Goal: Transaction & Acquisition: Purchase product/service

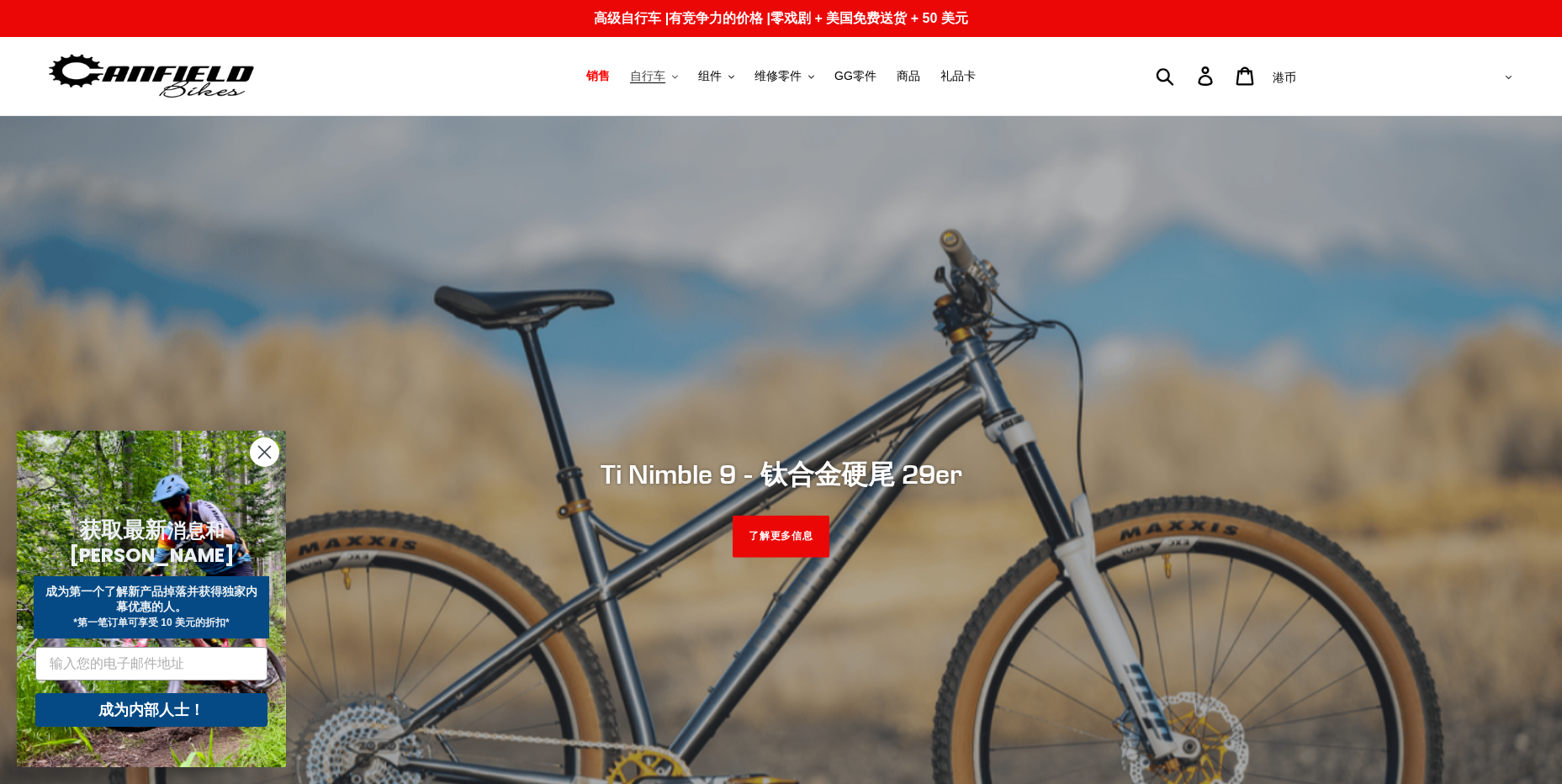
click at [652, 81] on span "自行车" at bounding box center [647, 75] width 35 height 14
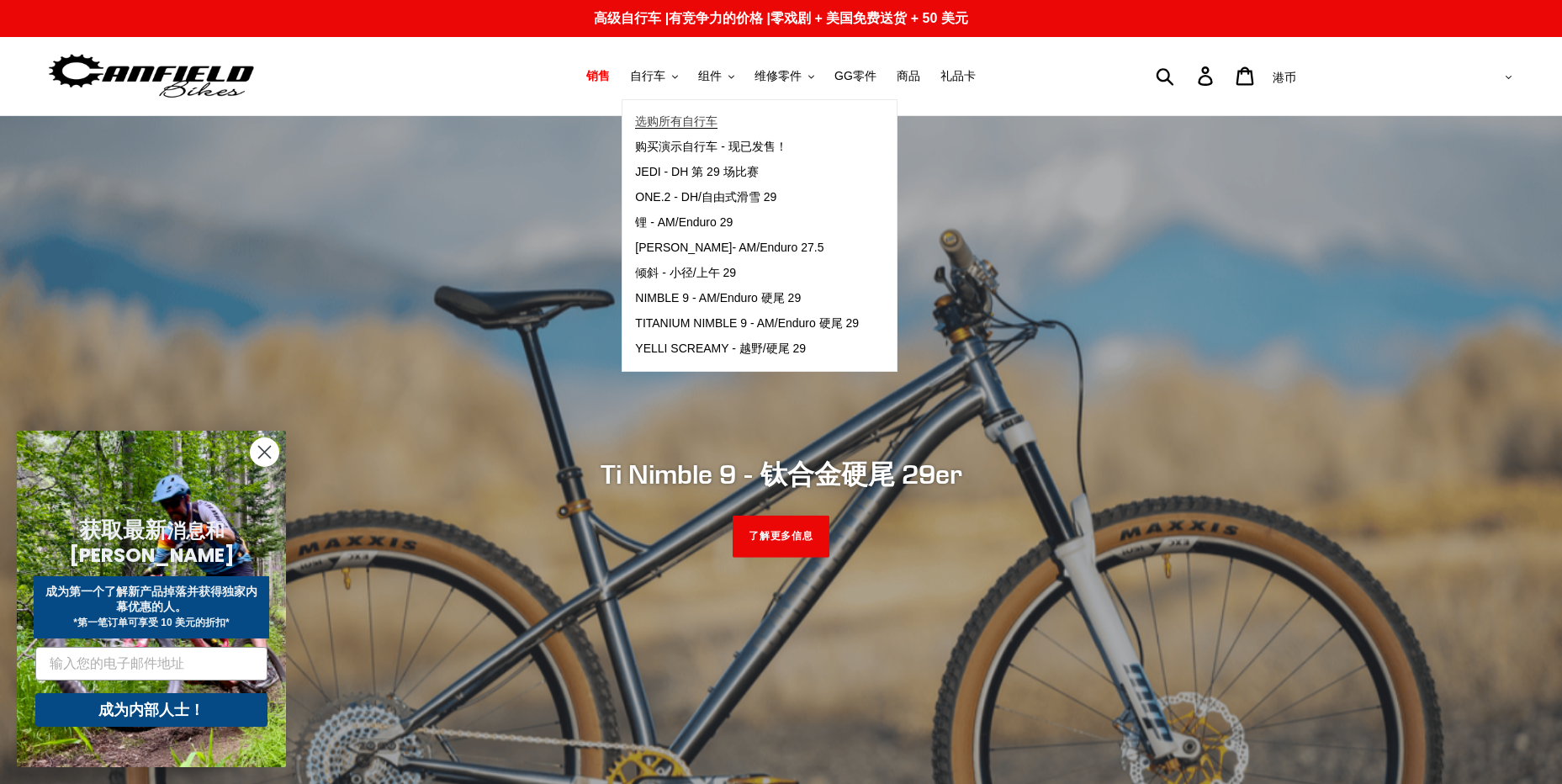
click at [675, 123] on span "选购所有自行车" at bounding box center [676, 121] width 83 height 14
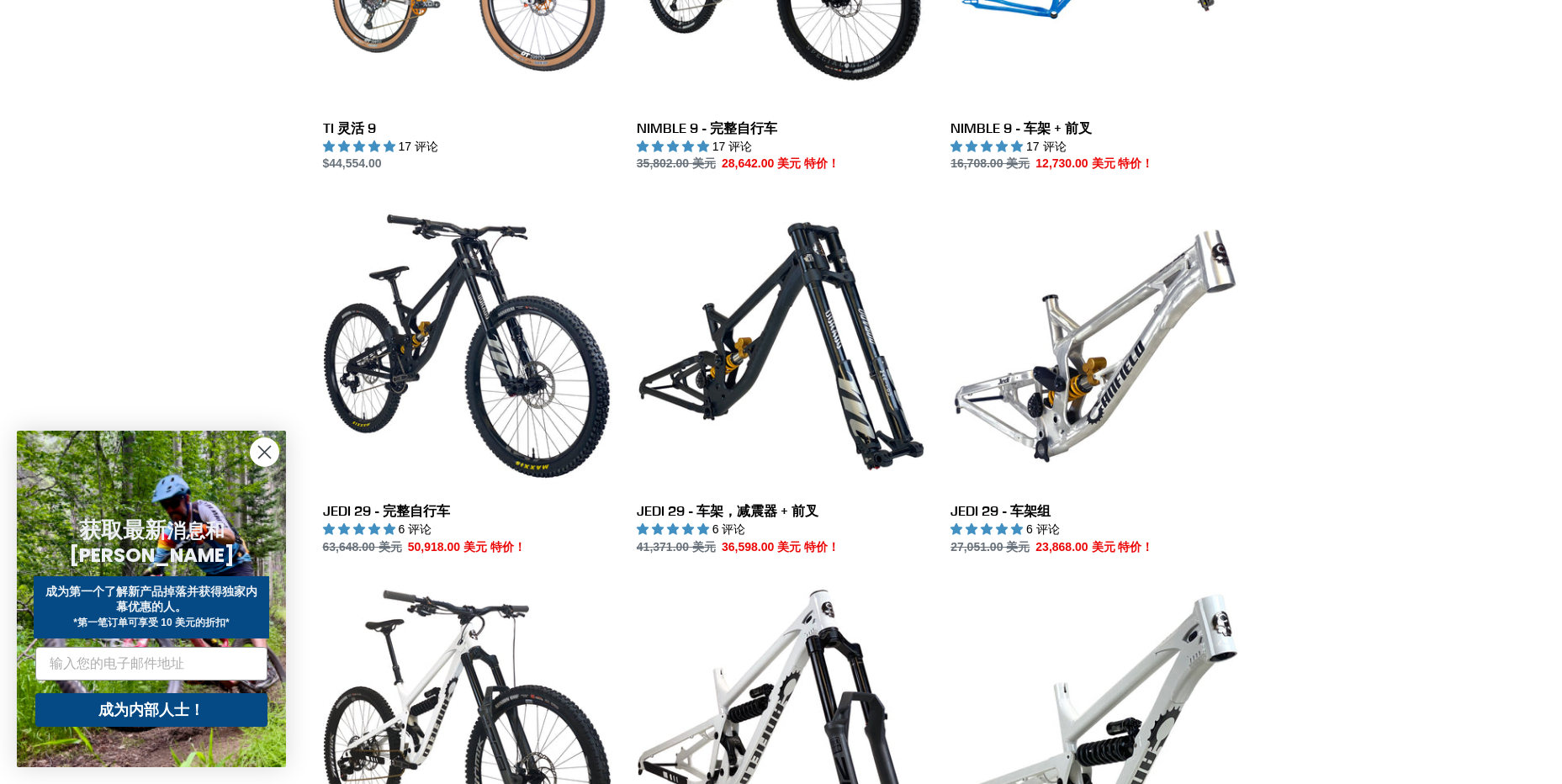
scroll to position [2270, 0]
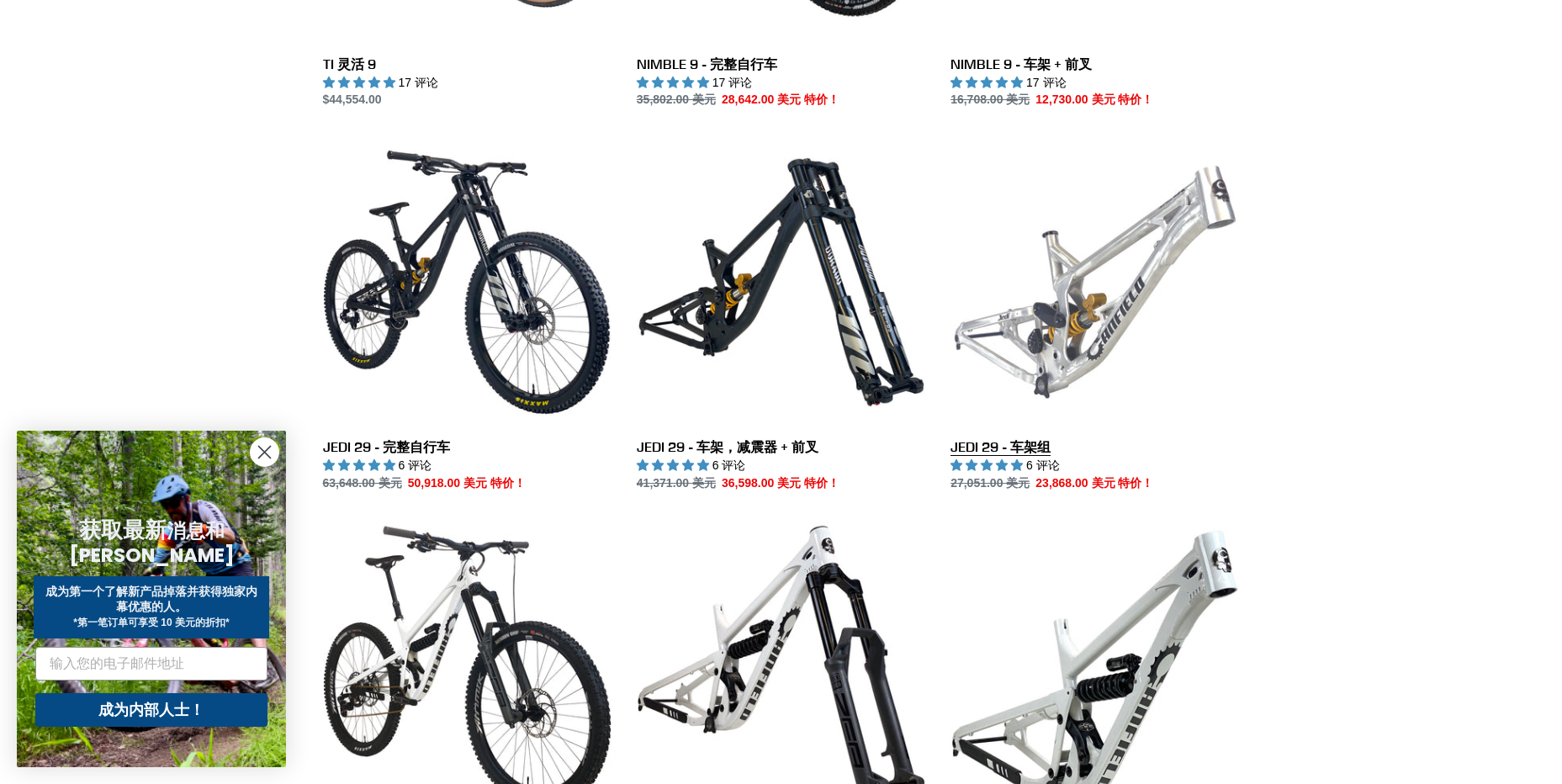
click at [1079, 338] on link "JEDI 29 - 车架组" at bounding box center [1095, 314] width 288 height 354
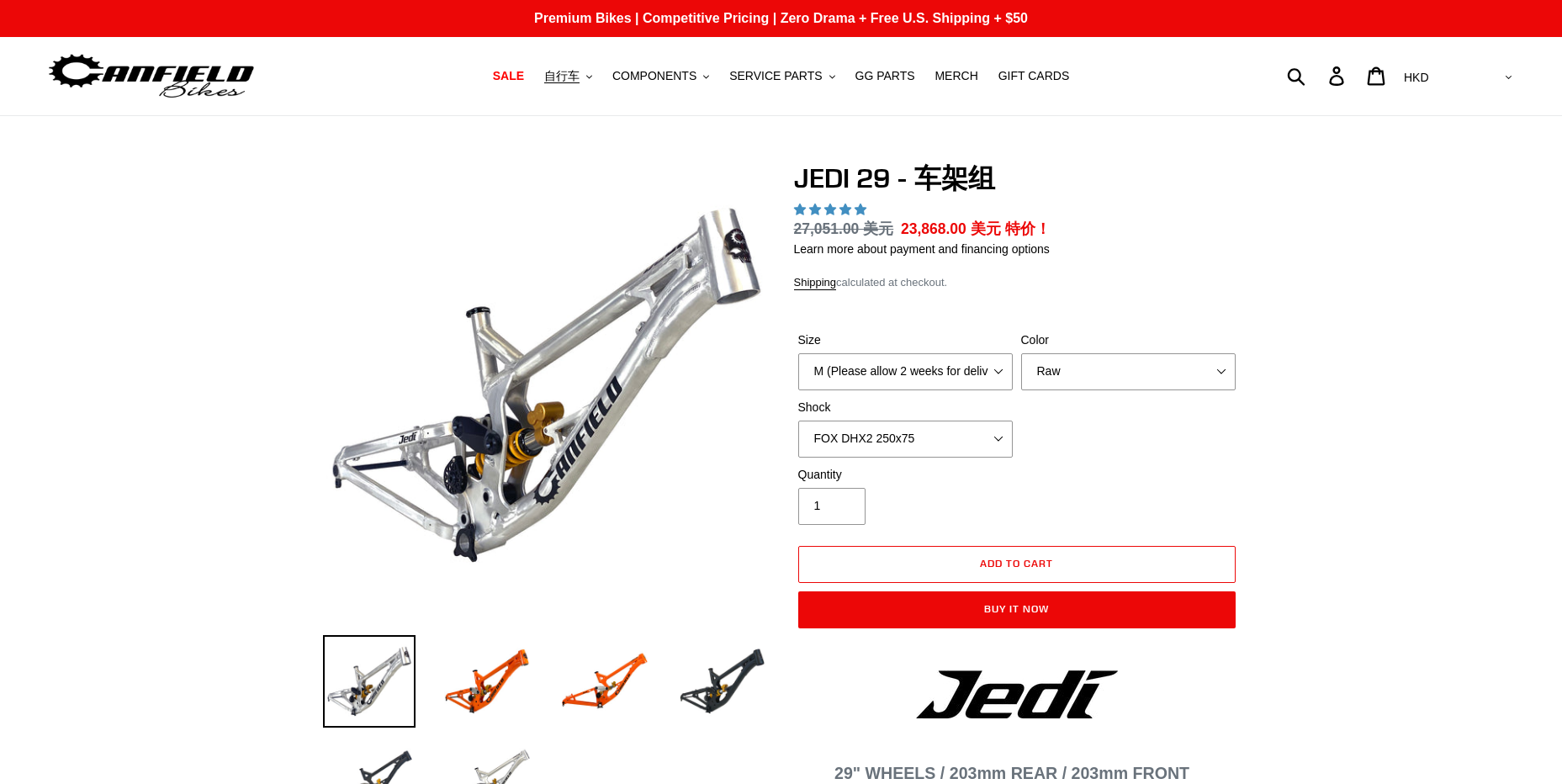
select select "highest-rating"
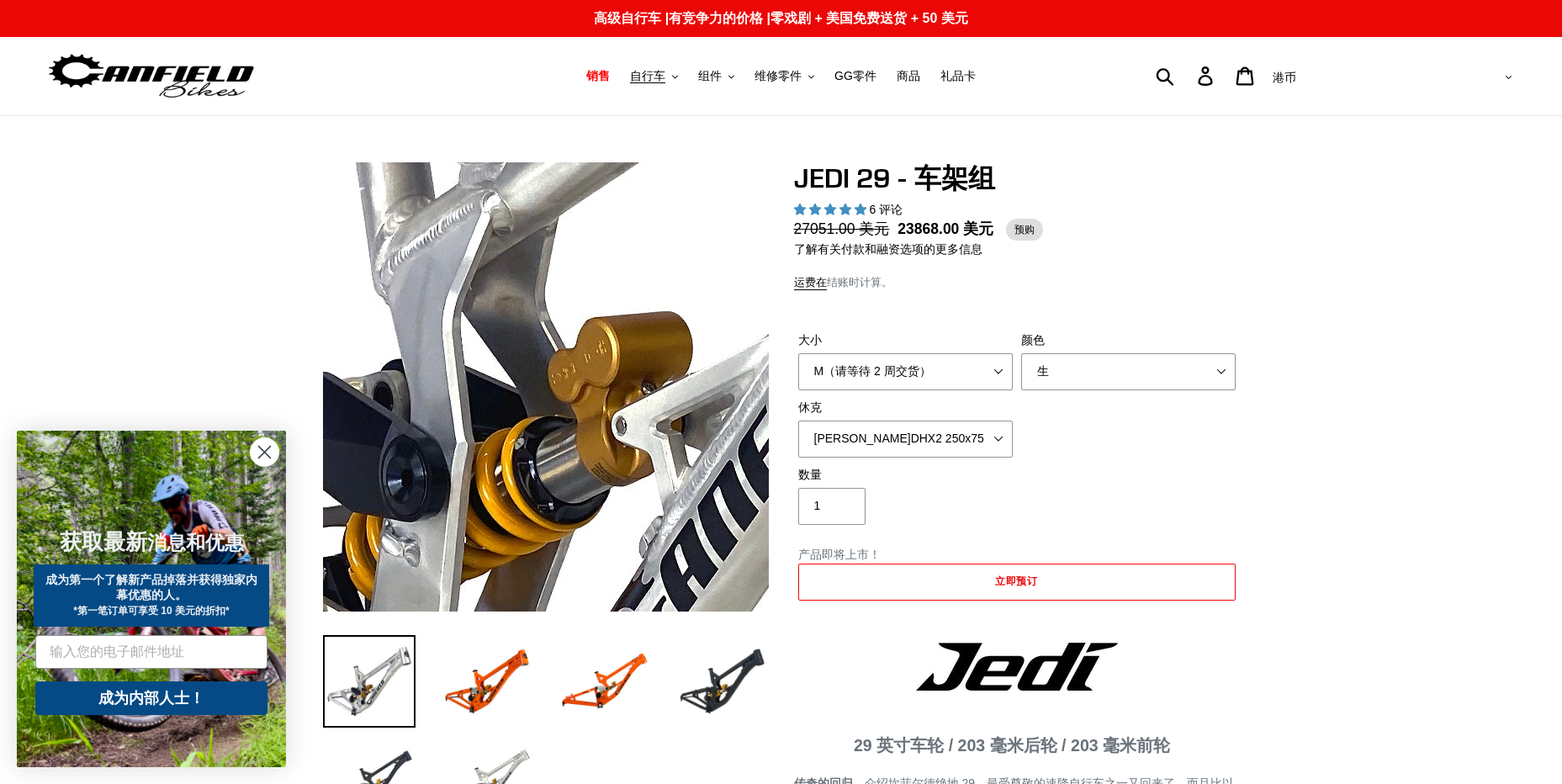
click at [519, 435] on img at bounding box center [621, 246] width 1722 height 1721
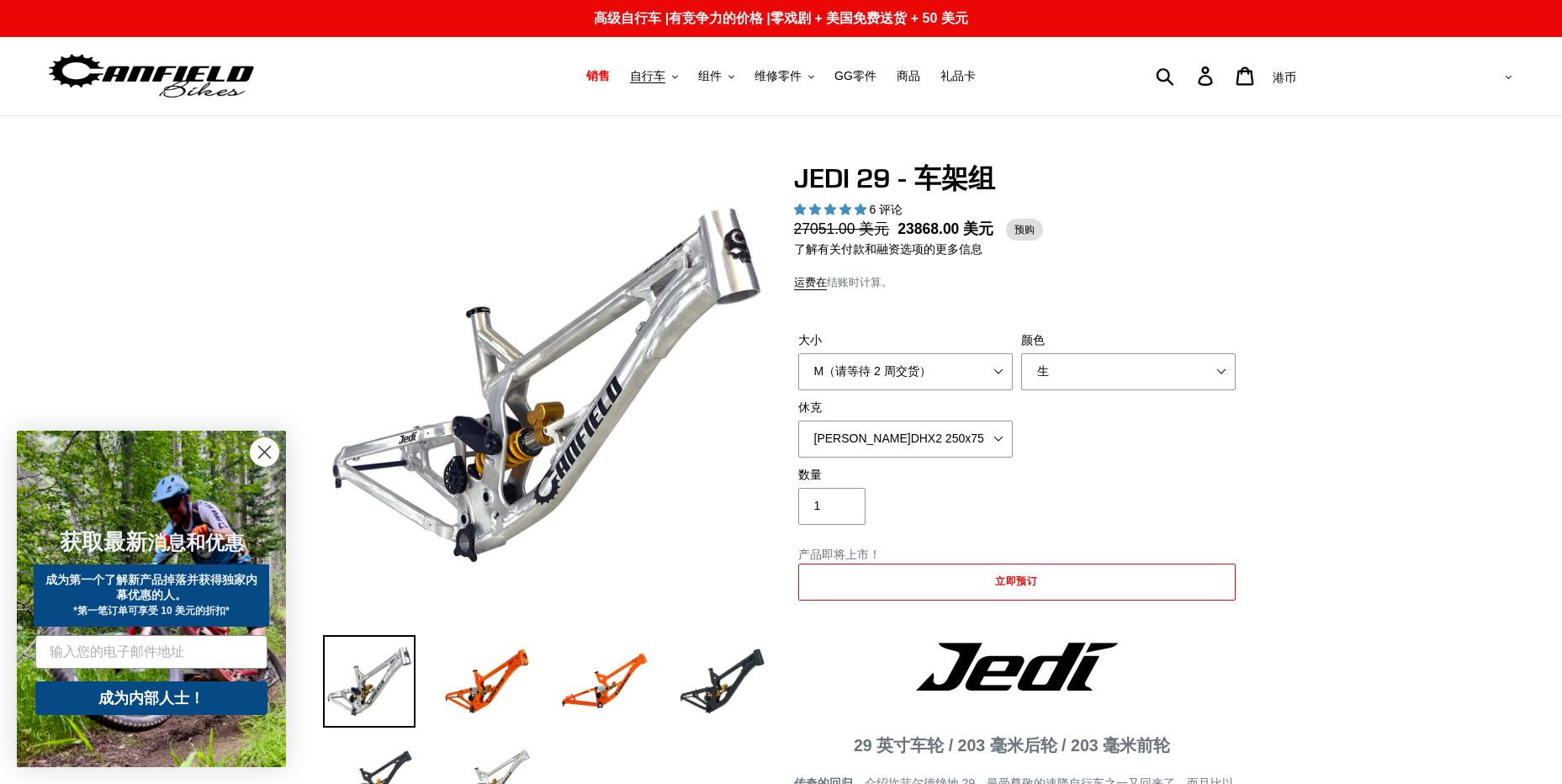
click at [359, 673] on img at bounding box center [368, 681] width 92 height 92
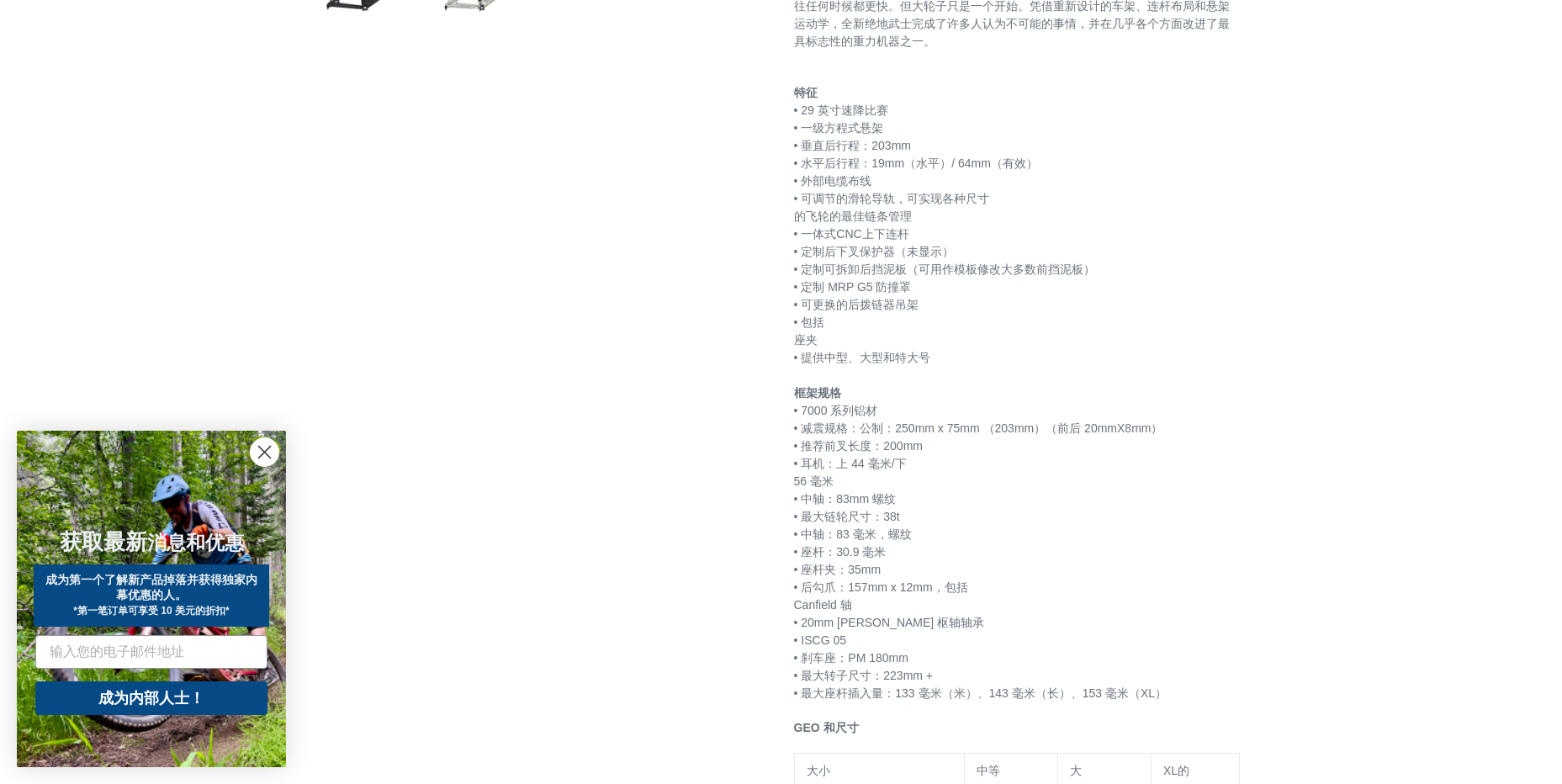
scroll to position [672, 0]
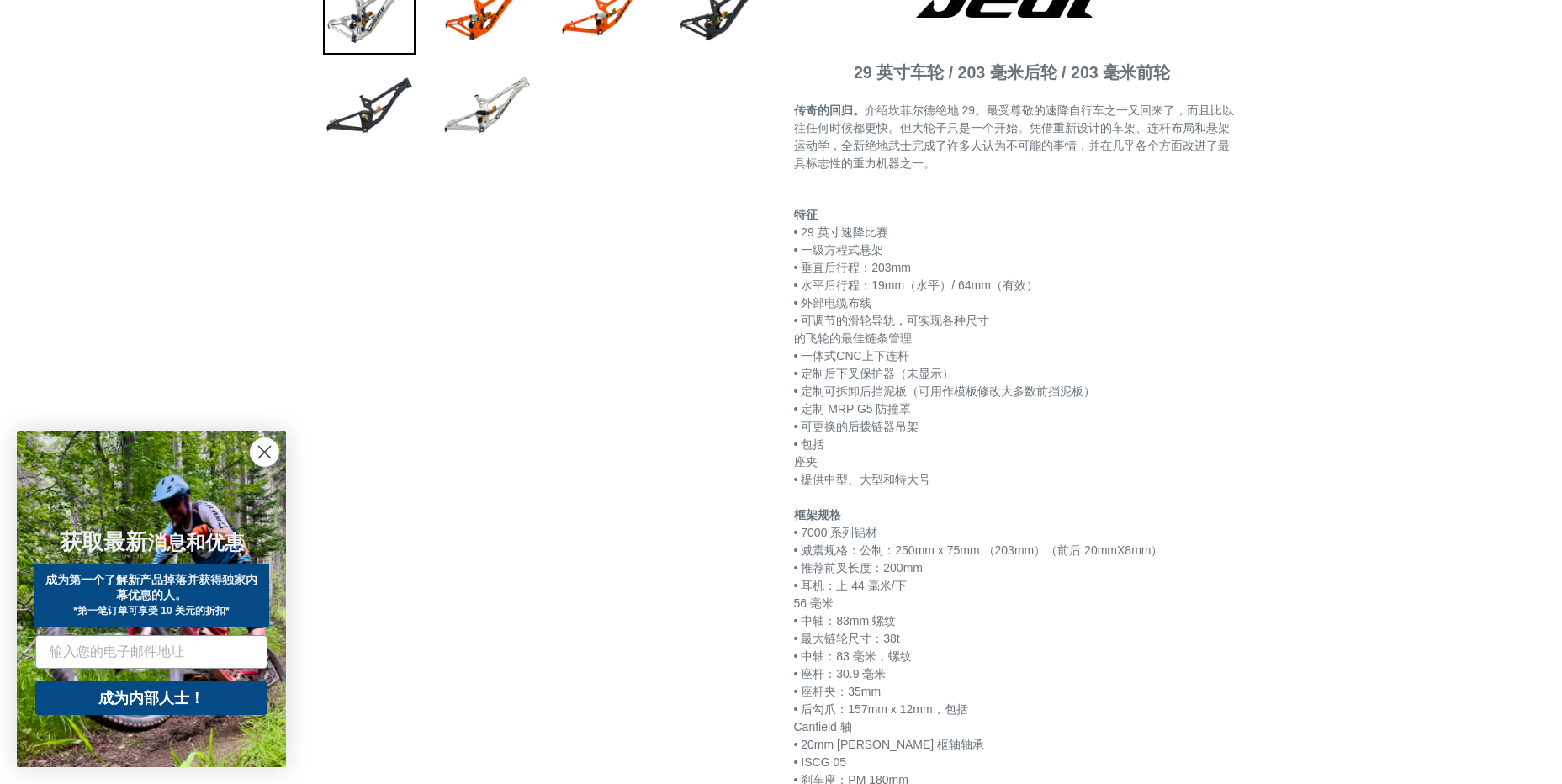
click at [1454, 434] on div "上一张幻灯片" at bounding box center [781, 713] width 1562 height 2448
click at [1317, 249] on div "上一张幻灯片" at bounding box center [781, 713] width 1562 height 2448
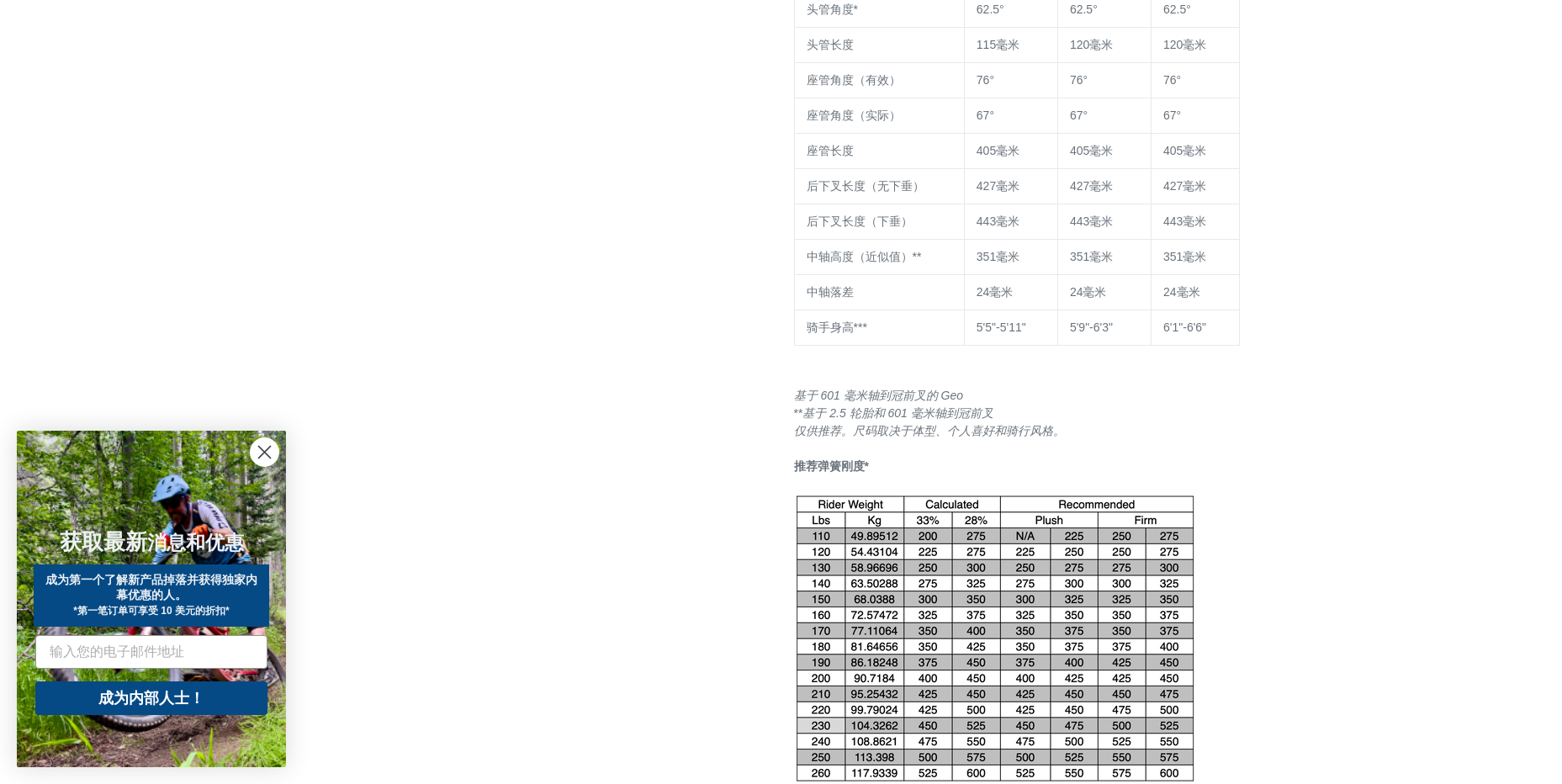
scroll to position [1850, 0]
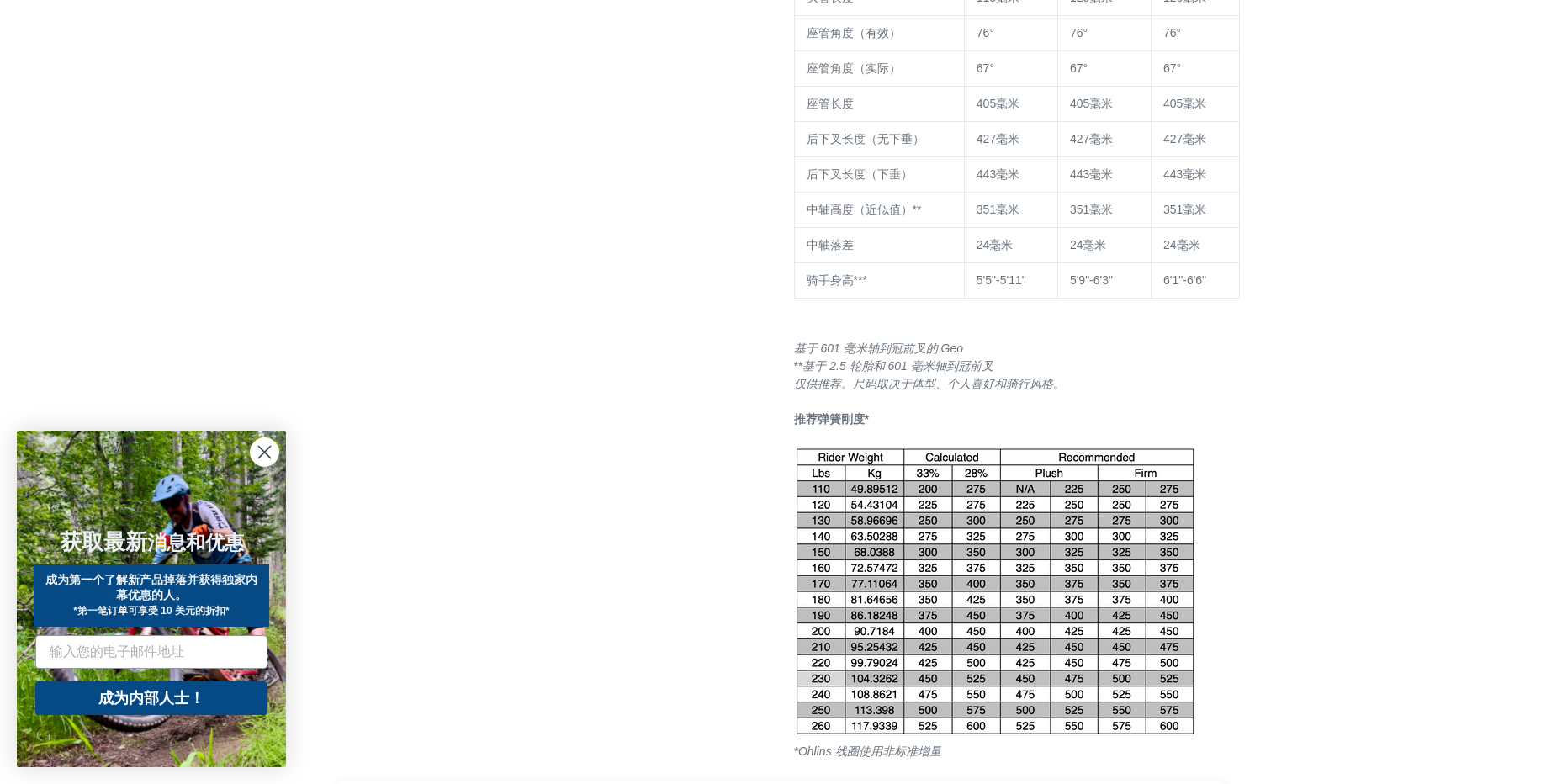
click at [256, 459] on circle "关闭对话框" at bounding box center [264, 452] width 28 height 28
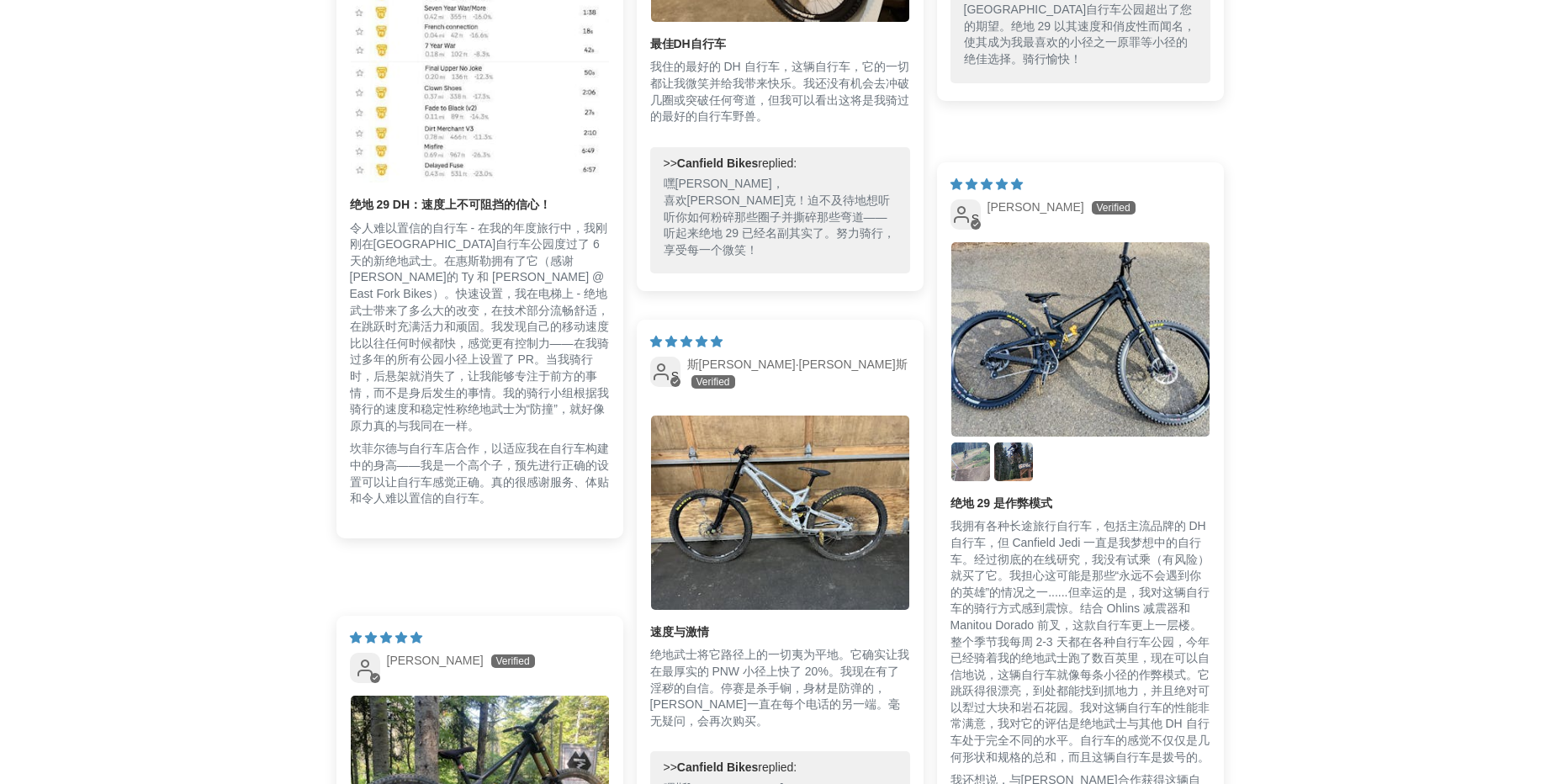
scroll to position [3447, 0]
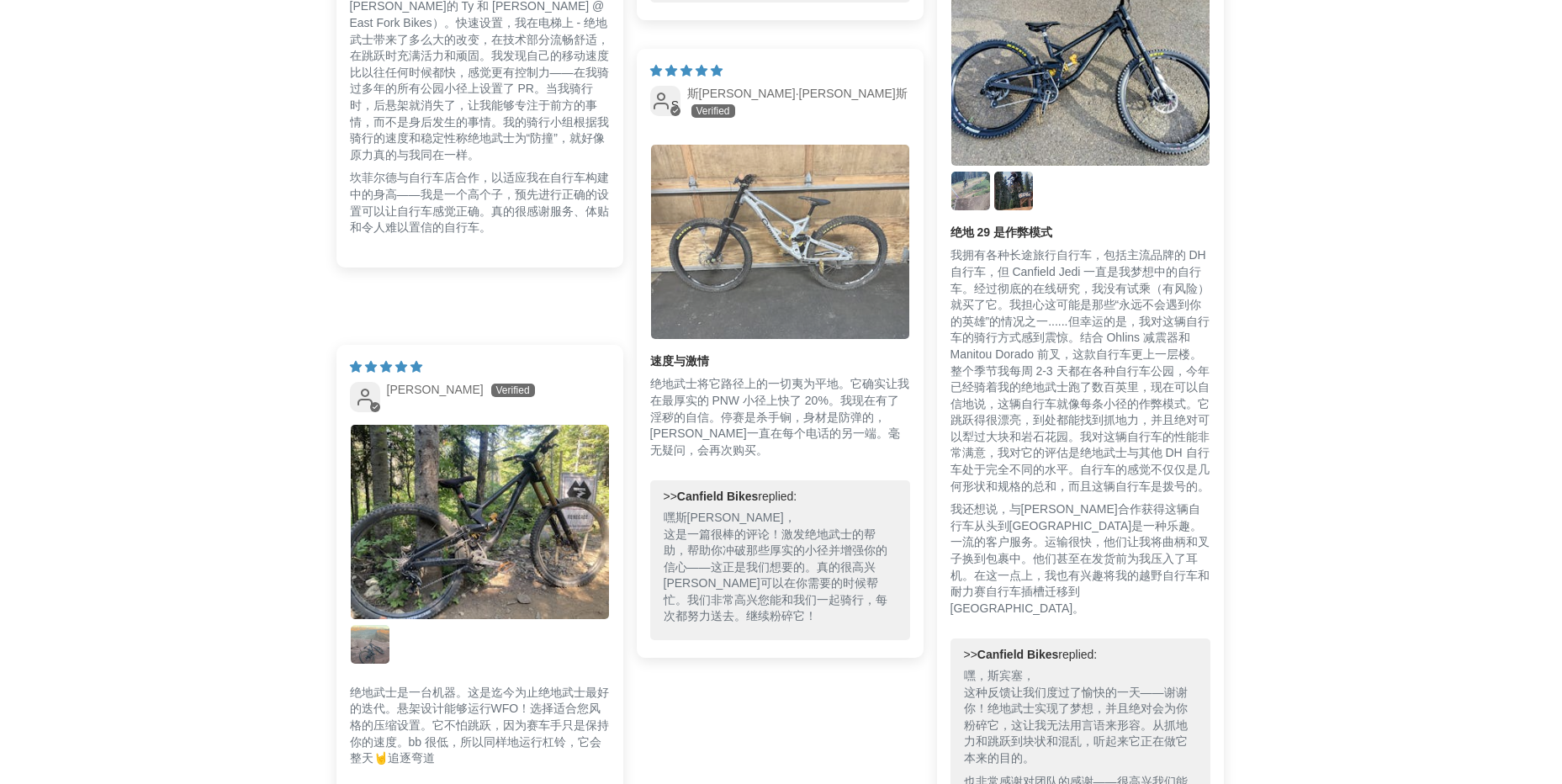
click at [797, 234] on img "链接到用户图片 1" at bounding box center [781, 241] width 259 height 194
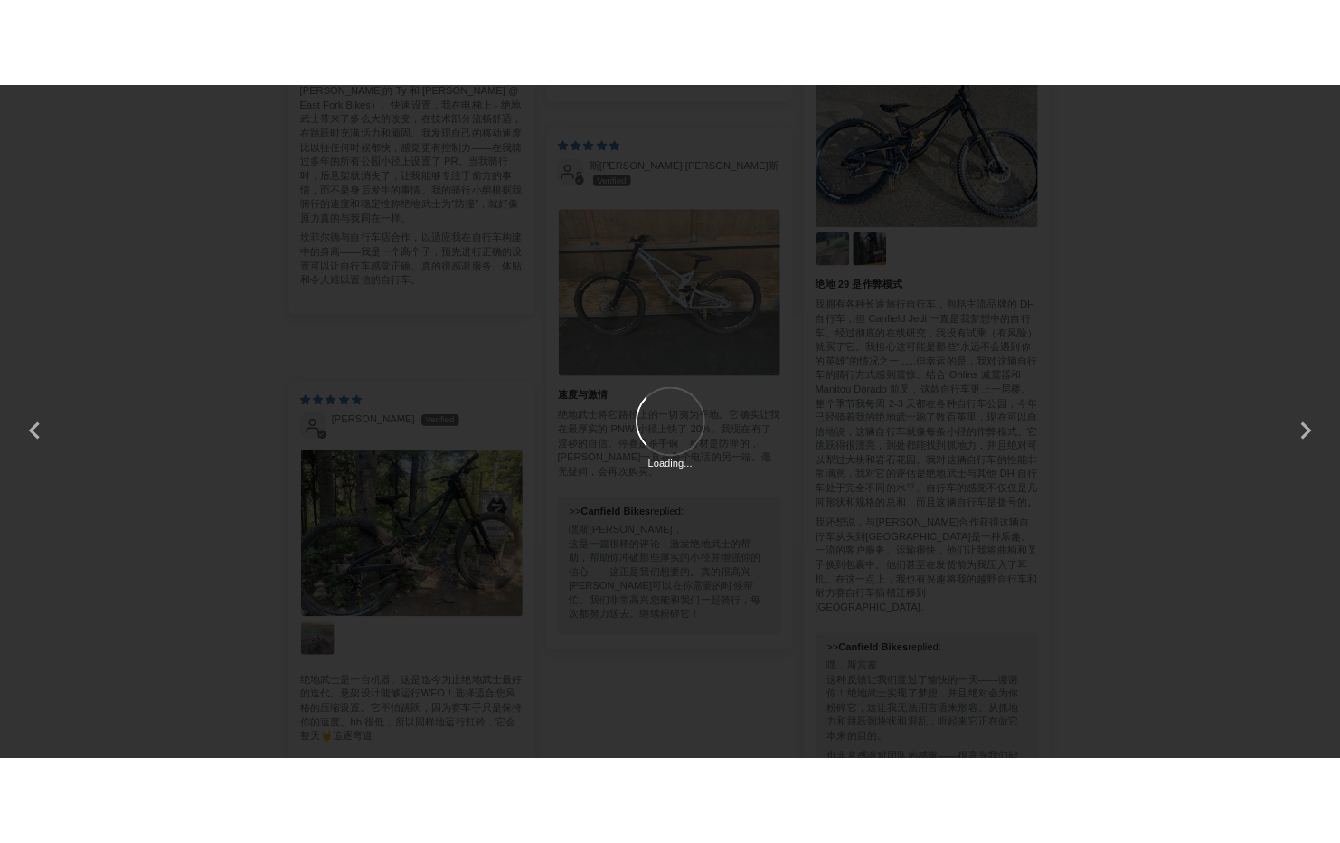
scroll to position [0, 0]
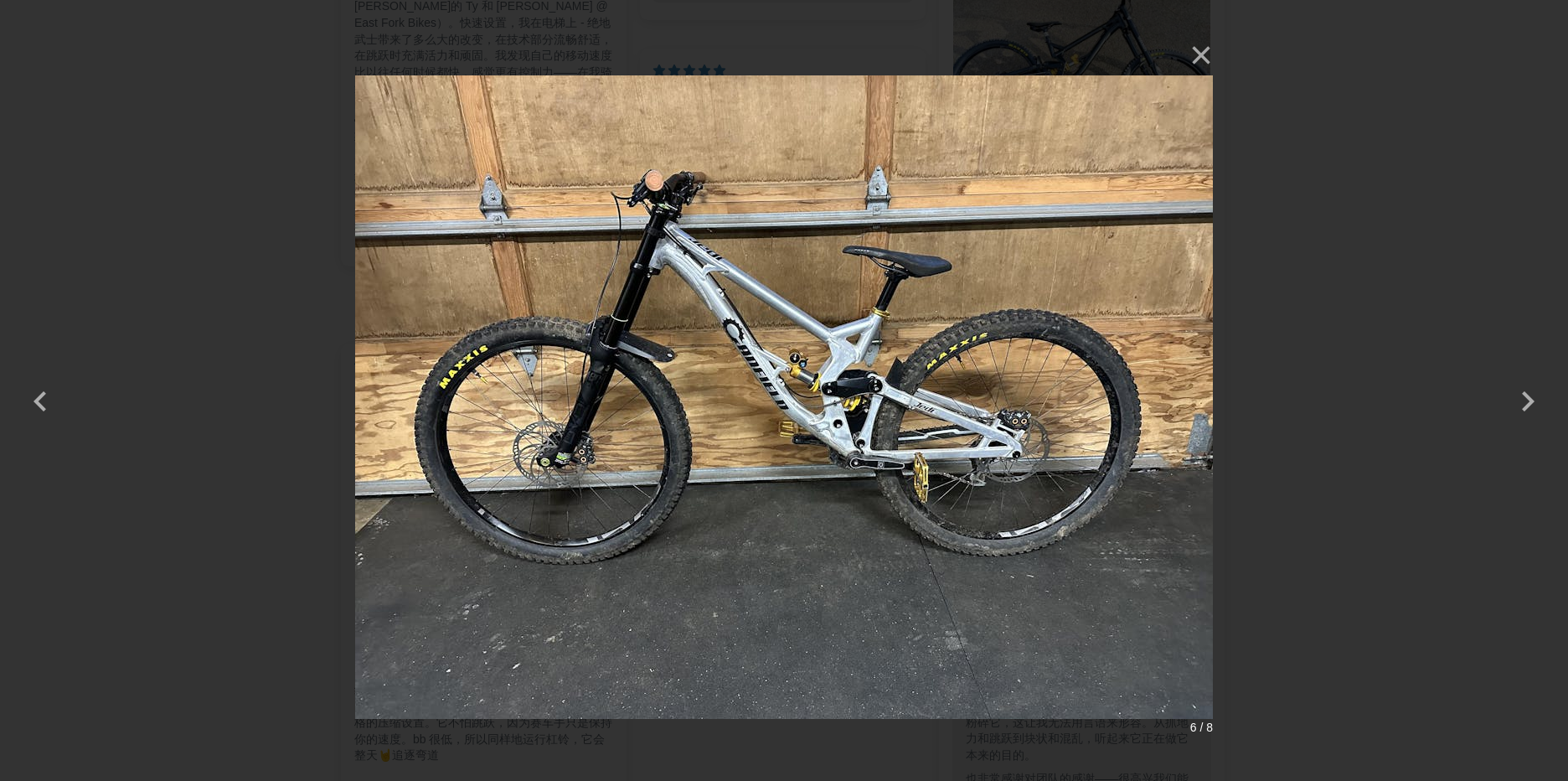
click at [736, 286] on img at bounding box center [784, 390] width 858 height 711
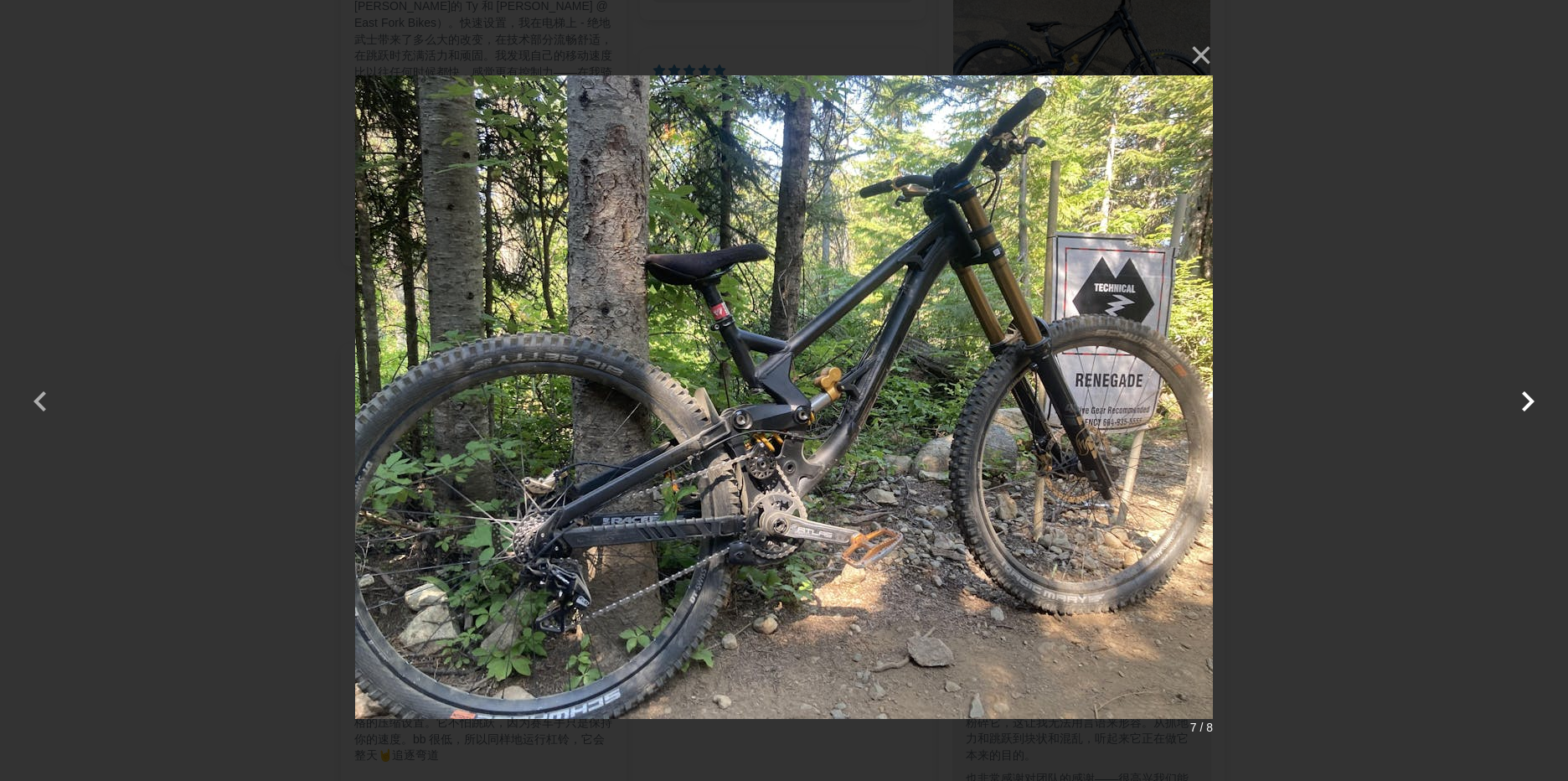
click at [1521, 401] on button "button" at bounding box center [1527, 390] width 40 height 40
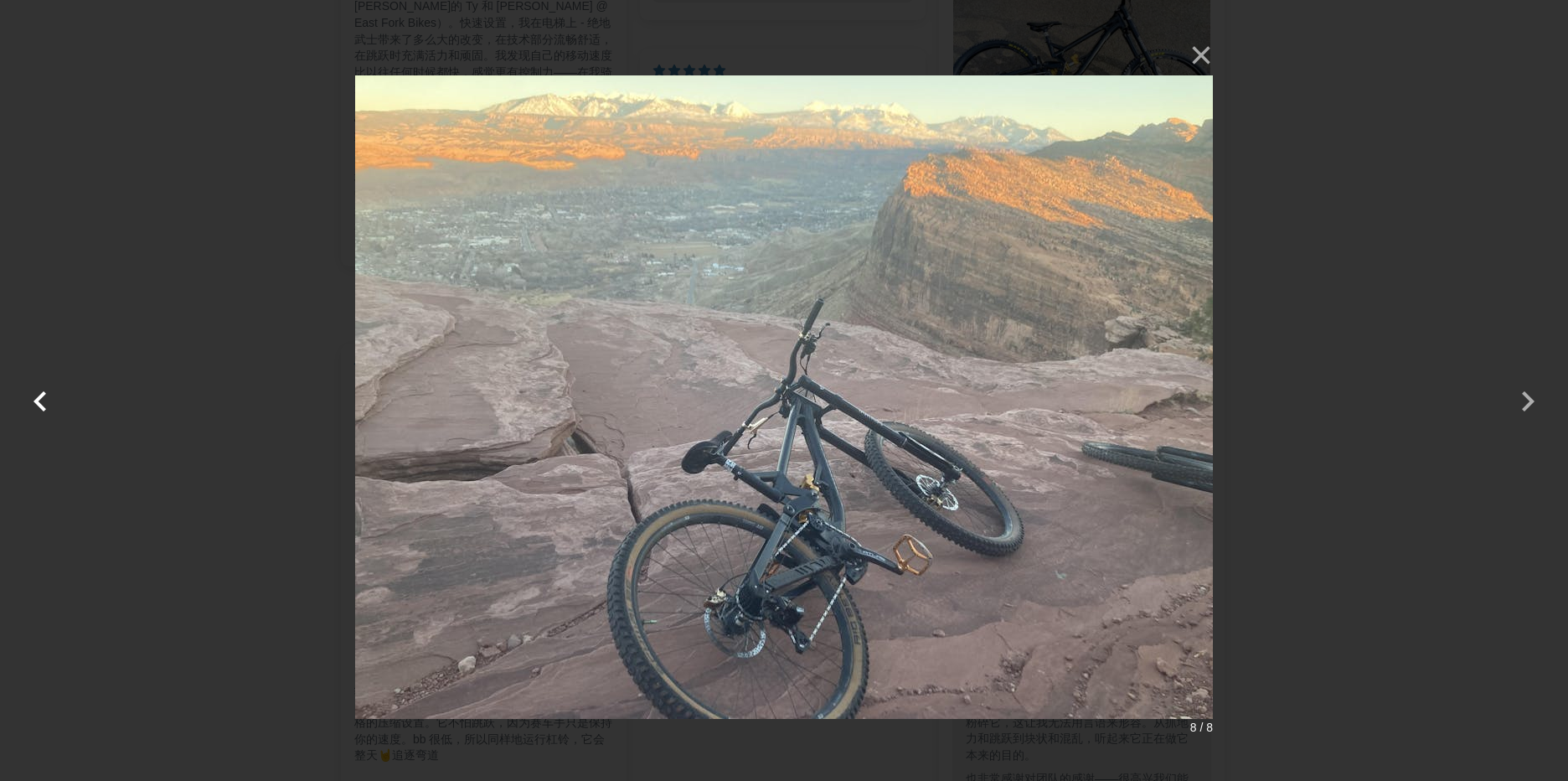
click at [38, 403] on button "button" at bounding box center [40, 390] width 40 height 40
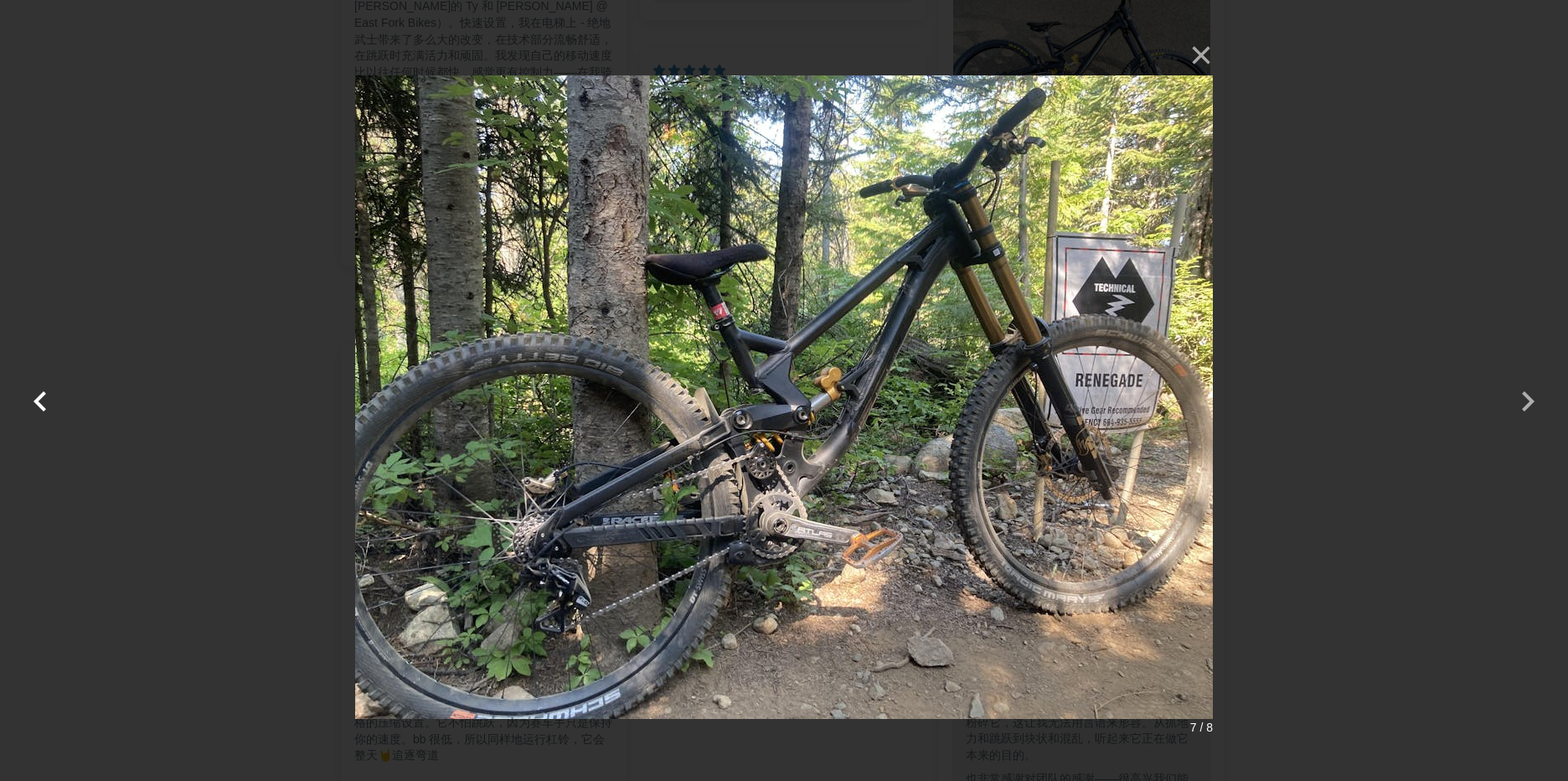
click at [38, 403] on button "button" at bounding box center [40, 390] width 40 height 40
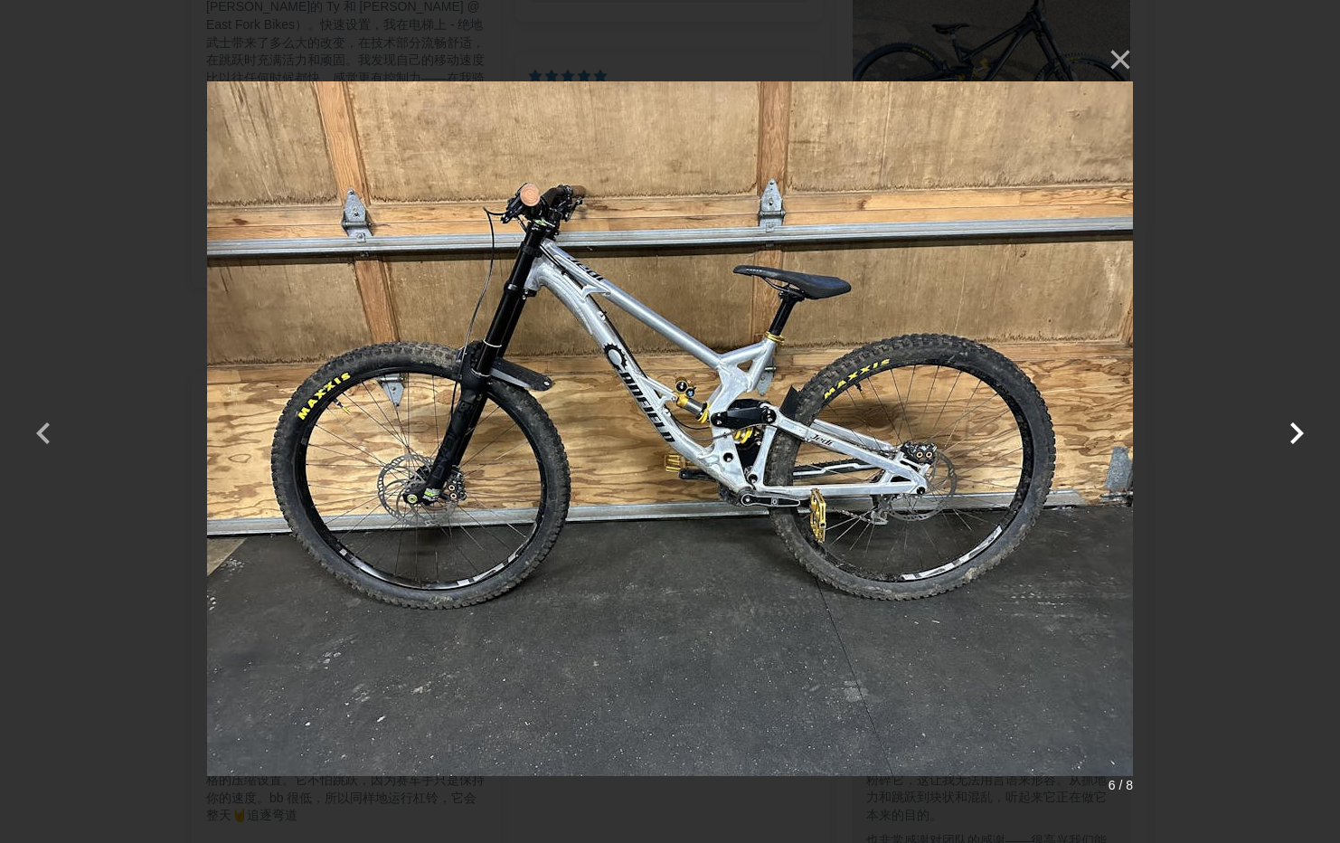
click at [1280, 427] on button "button" at bounding box center [1296, 421] width 43 height 43
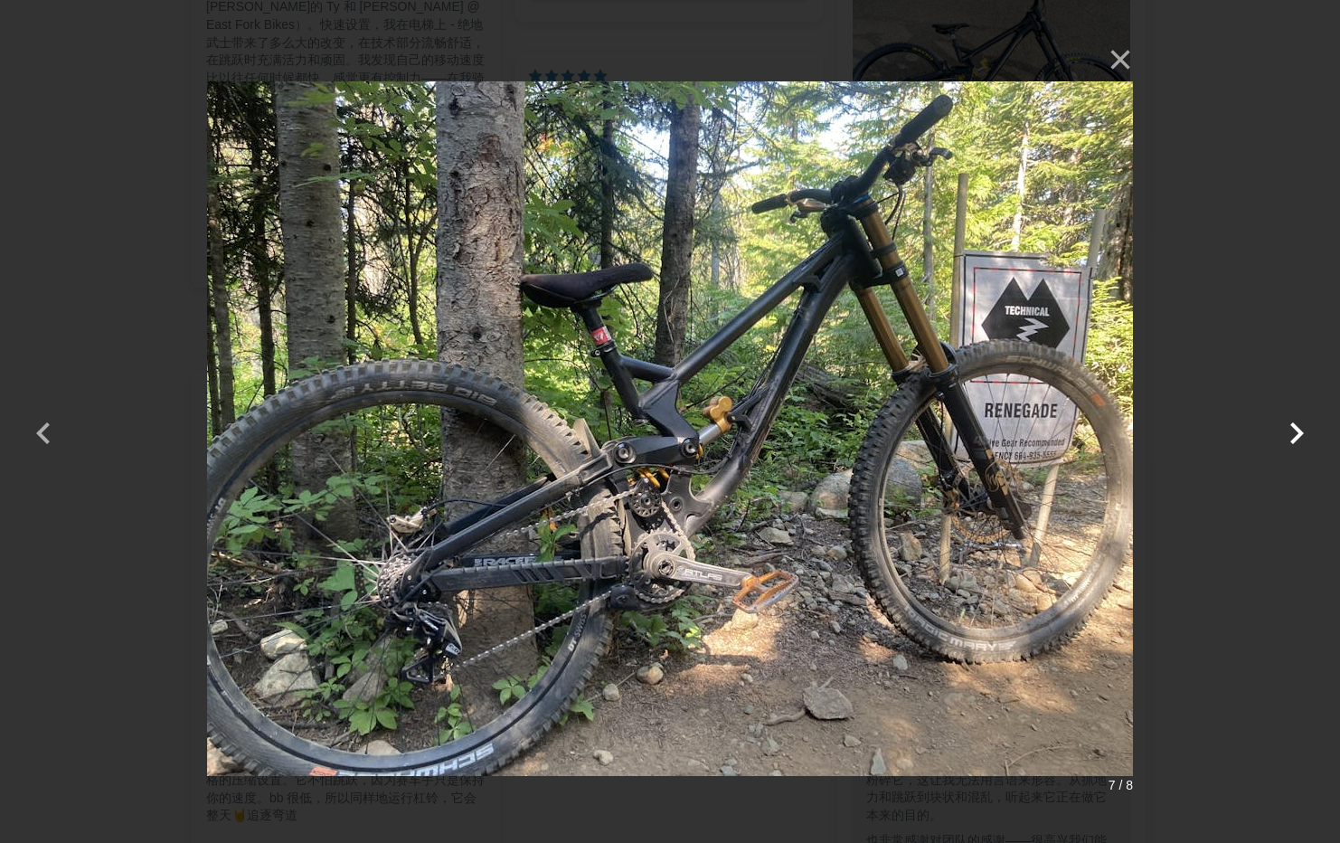
click at [1290, 427] on button "button" at bounding box center [1296, 421] width 43 height 43
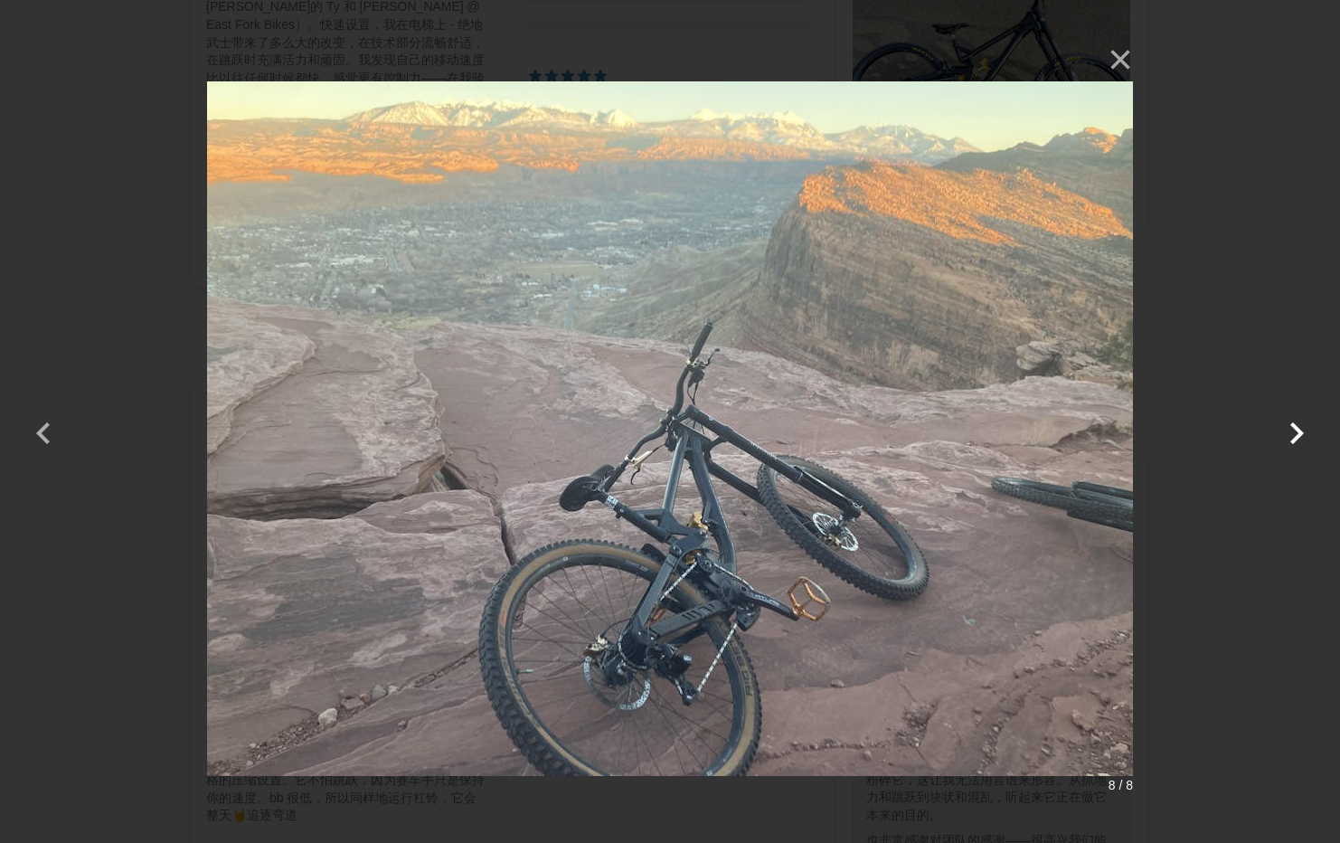
click at [1290, 427] on button "button" at bounding box center [1296, 421] width 43 height 43
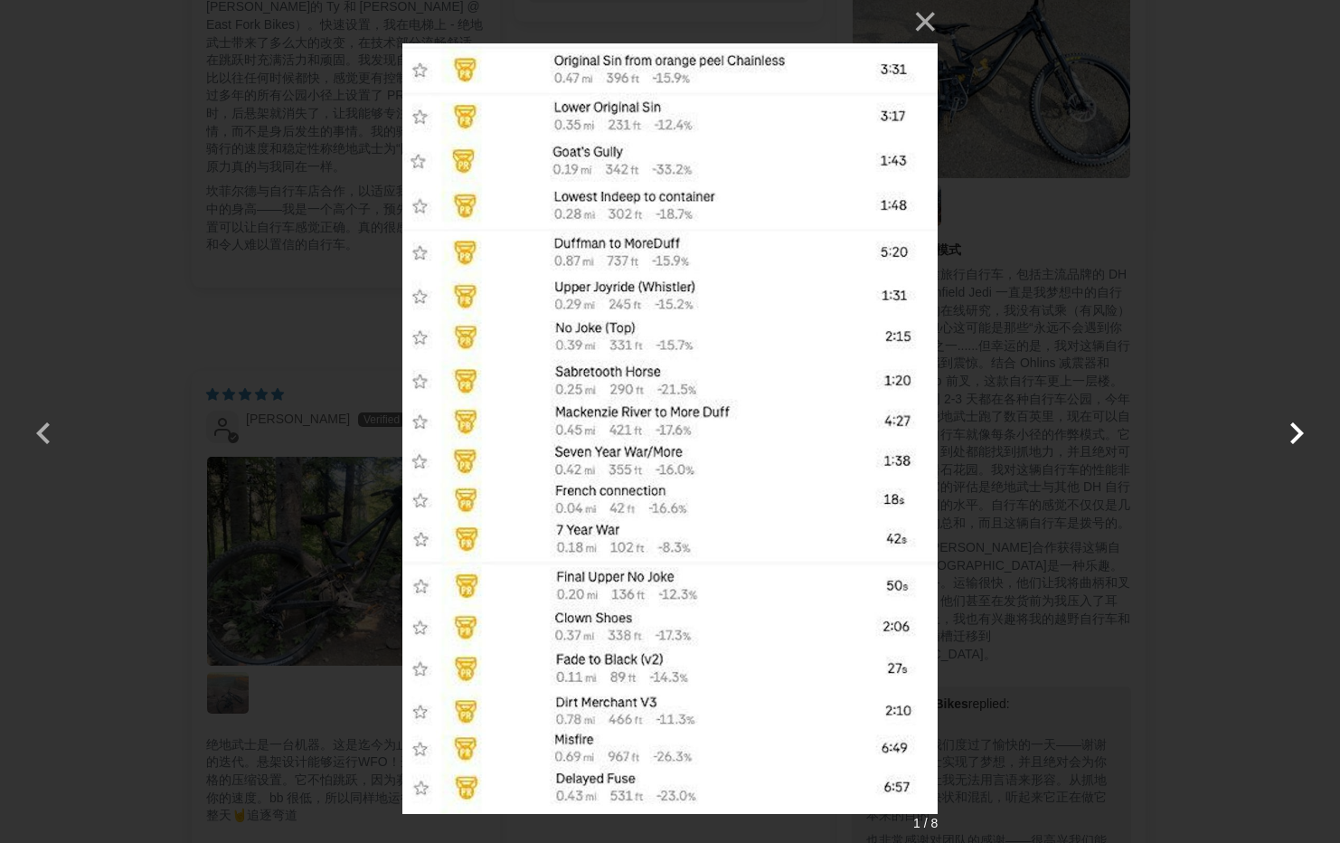
click at [1290, 427] on button "button" at bounding box center [1296, 421] width 43 height 43
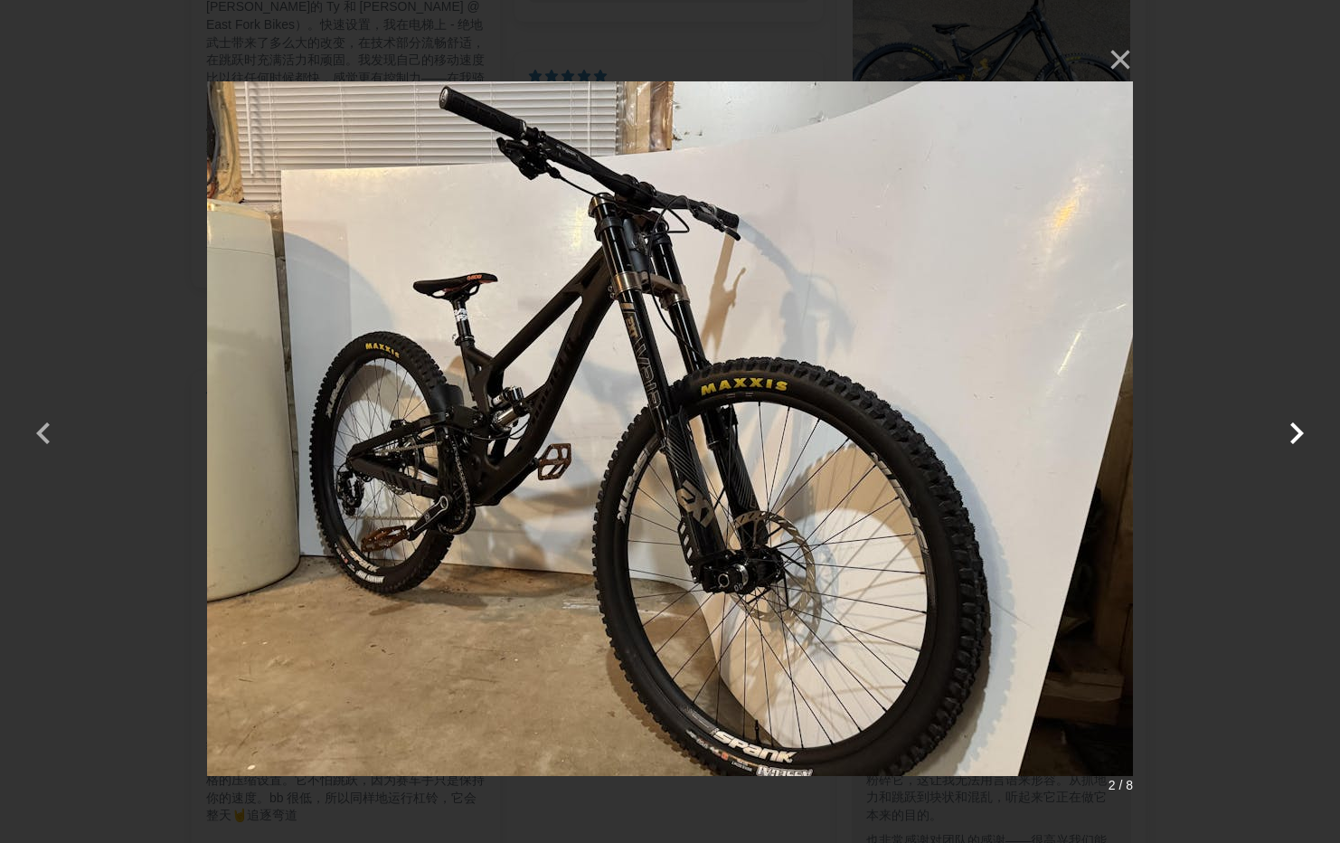
click at [1290, 427] on button "button" at bounding box center [1296, 421] width 43 height 43
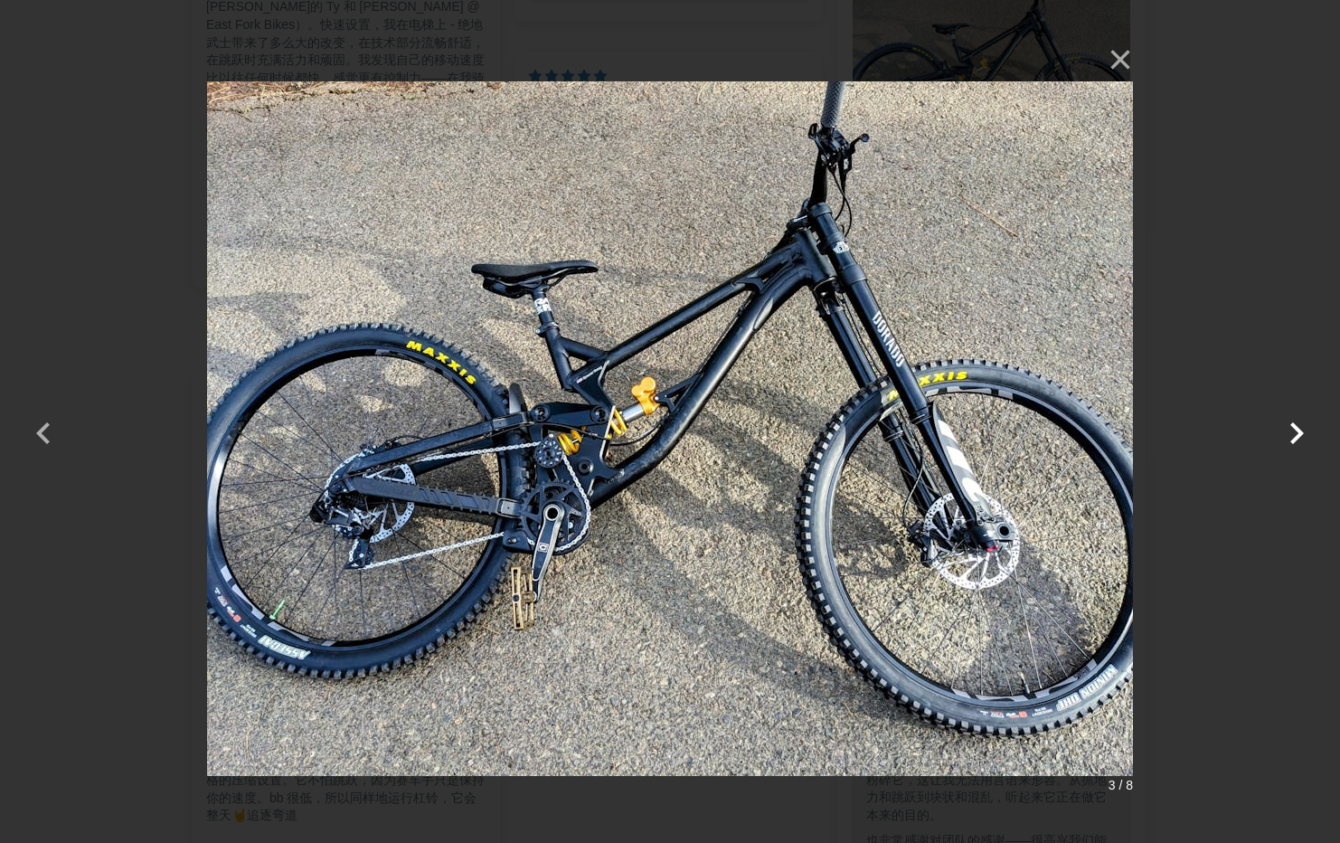
click at [1290, 427] on button "button" at bounding box center [1296, 421] width 43 height 43
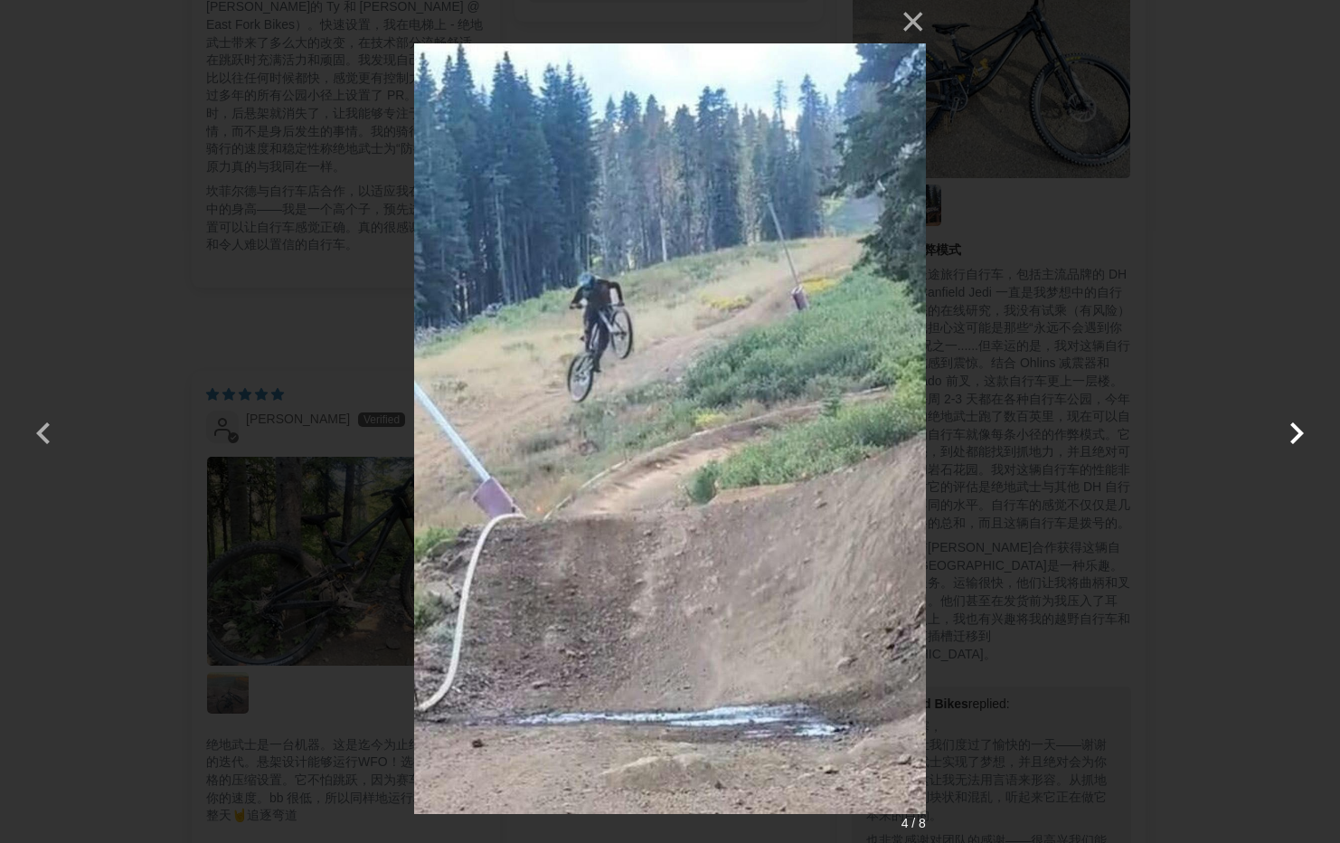
click at [1290, 427] on button "button" at bounding box center [1296, 421] width 43 height 43
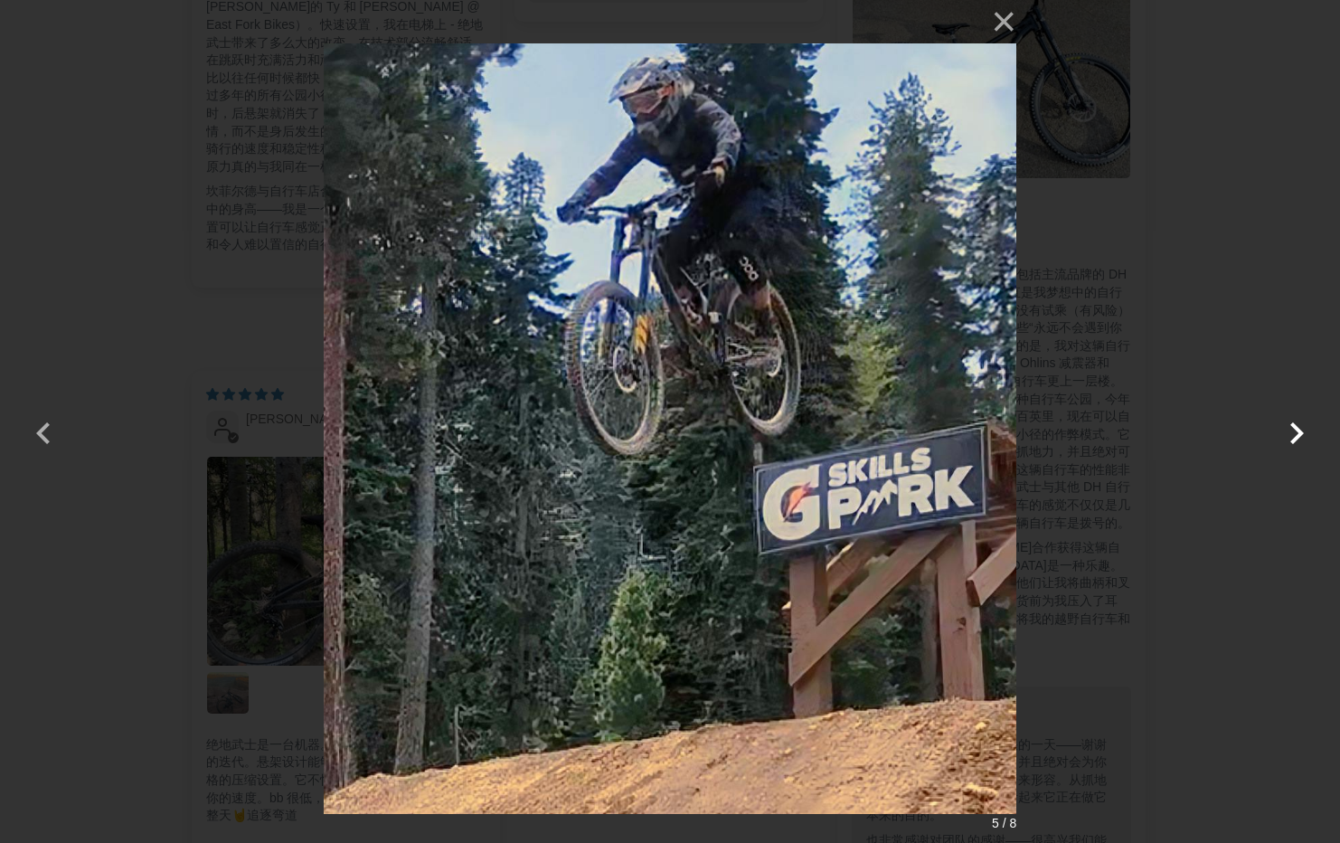
click at [1290, 427] on button "button" at bounding box center [1296, 421] width 43 height 43
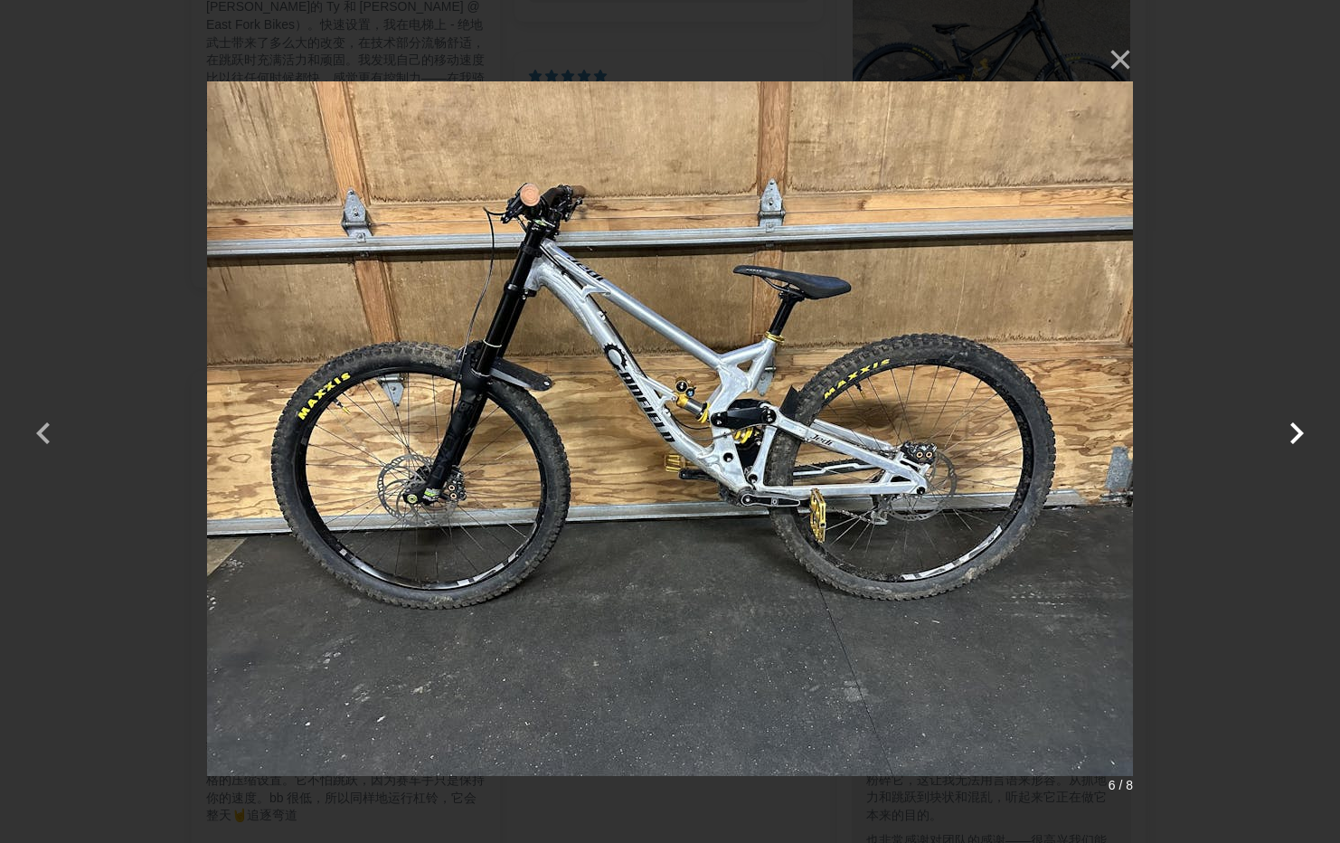
click at [1290, 427] on button "button" at bounding box center [1296, 421] width 43 height 43
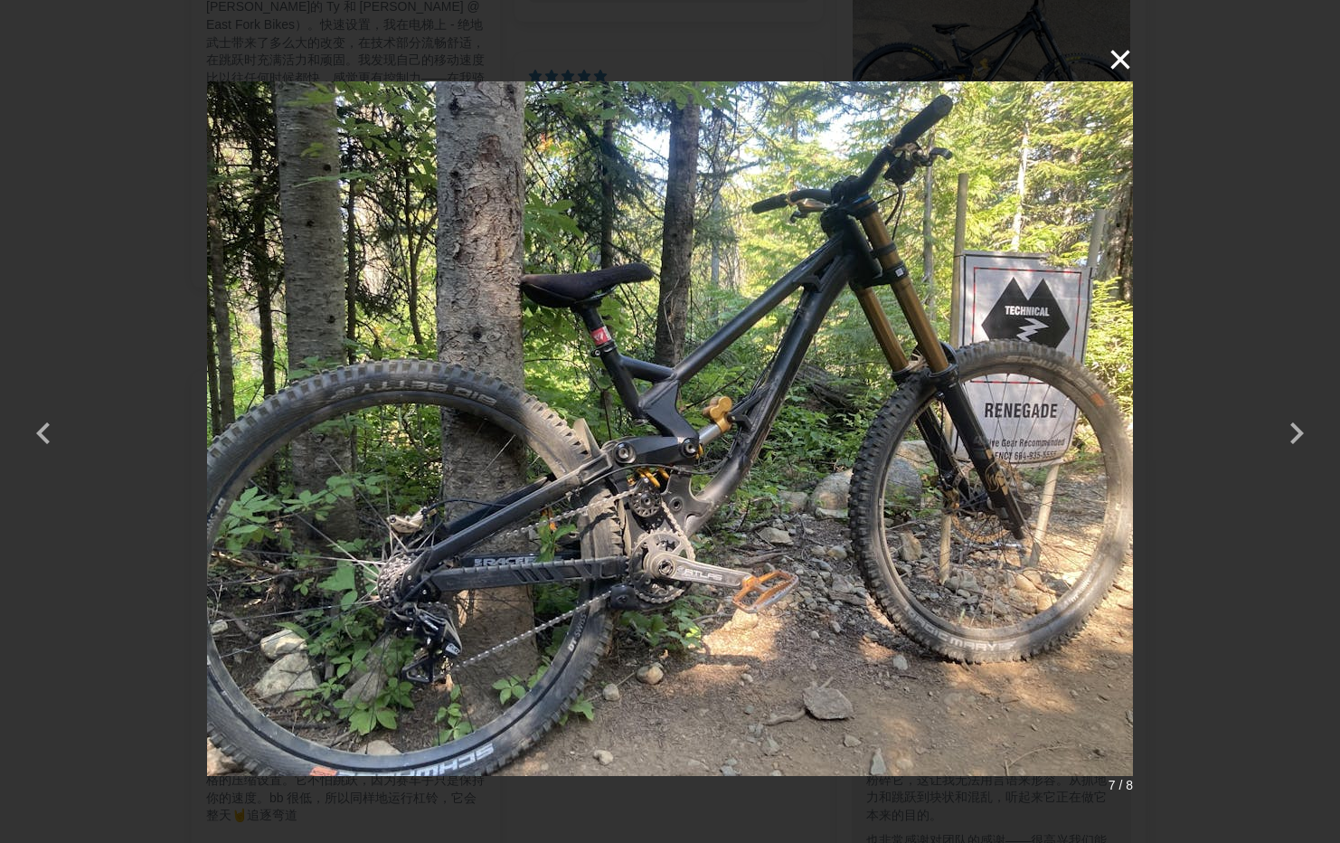
click at [1117, 59] on button "×" at bounding box center [1110, 59] width 43 height 43
